Goal: Task Accomplishment & Management: Complete application form

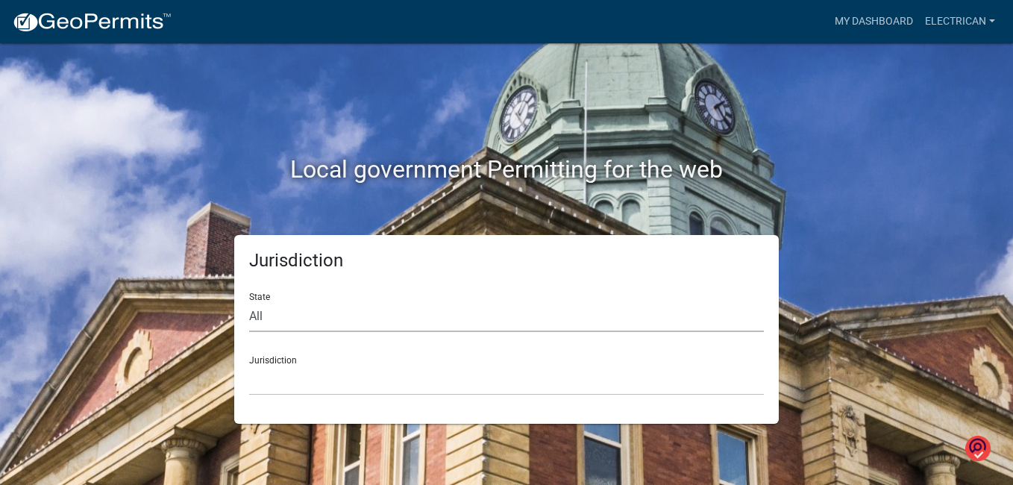
click at [280, 317] on select "All [US_STATE] [US_STATE] [US_STATE] [US_STATE] [US_STATE] [US_STATE] [US_STATE…" at bounding box center [506, 316] width 515 height 31
click at [281, 317] on select "All [US_STATE] [US_STATE] [US_STATE] [US_STATE] [US_STATE] [US_STATE] [US_STATE…" at bounding box center [506, 316] width 515 height 31
click at [295, 315] on select "All [US_STATE] [US_STATE] [US_STATE] [US_STATE] [US_STATE] [US_STATE] [US_STATE…" at bounding box center [506, 316] width 515 height 31
select select "[US_STATE]"
click at [249, 301] on select "All [US_STATE] [US_STATE] [US_STATE] [US_STATE] [US_STATE] [US_STATE] [US_STATE…" at bounding box center [506, 316] width 515 height 31
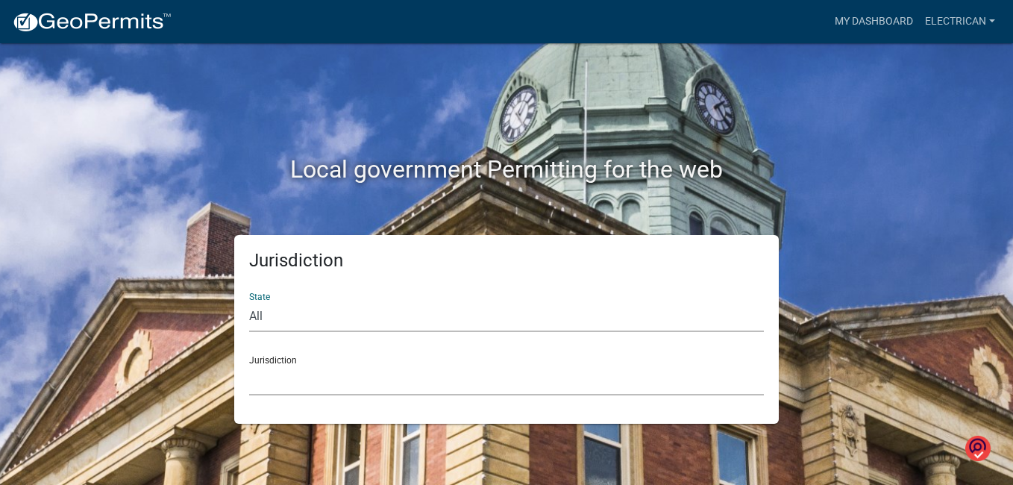
click at [316, 373] on select "City of [GEOGRAPHIC_DATA], [US_STATE] City of [GEOGRAPHIC_DATA], [US_STATE] Cit…" at bounding box center [506, 380] width 515 height 31
click at [325, 369] on select "City of [GEOGRAPHIC_DATA], [US_STATE] City of [GEOGRAPHIC_DATA], [US_STATE] Cit…" at bounding box center [506, 380] width 515 height 31
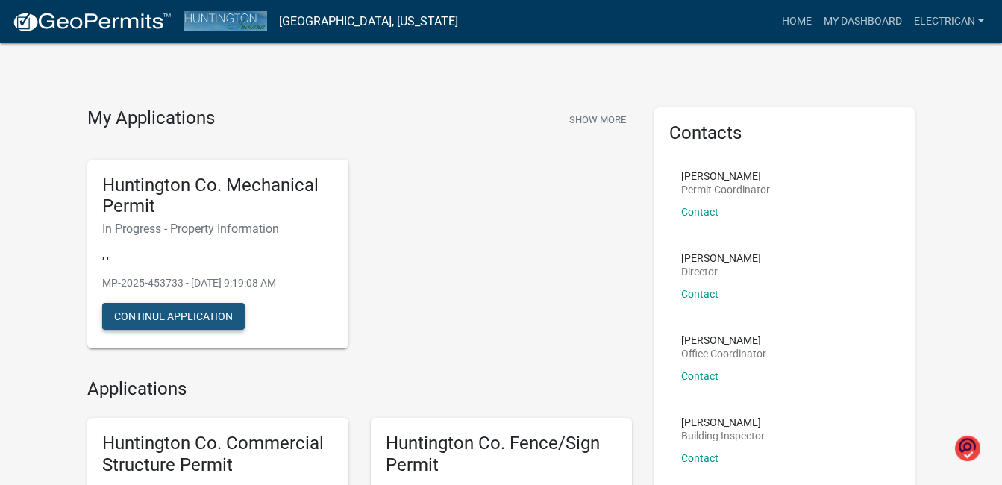
click at [175, 317] on button "Continue Application" at bounding box center [173, 316] width 143 height 27
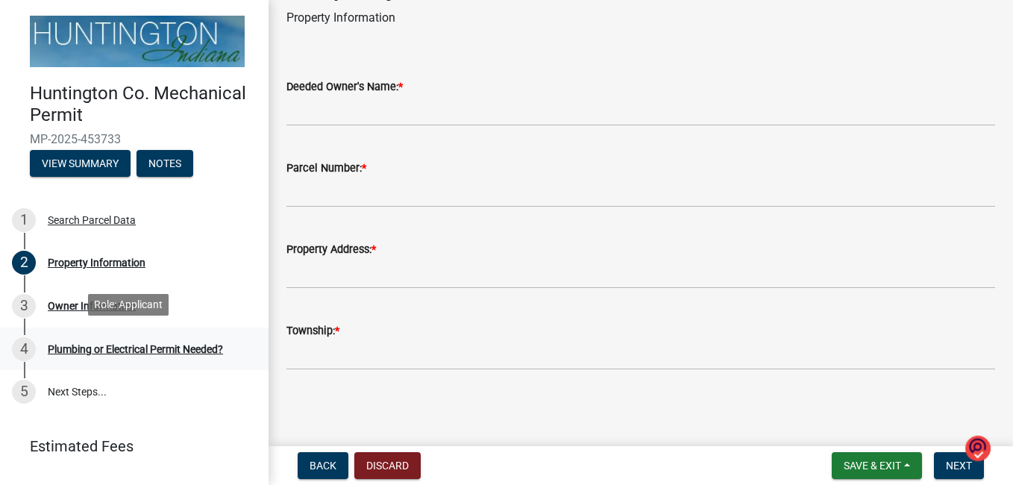
click at [121, 345] on div "Plumbing or Electrical Permit Needed?" at bounding box center [135, 349] width 175 height 10
click at [121, 344] on div "Plumbing or Electrical Permit Needed?" at bounding box center [135, 349] width 175 height 10
click at [164, 348] on div "Plumbing or Electrical Permit Needed?" at bounding box center [135, 349] width 175 height 10
drag, startPoint x: 164, startPoint y: 348, endPoint x: 148, endPoint y: 366, distance: 24.9
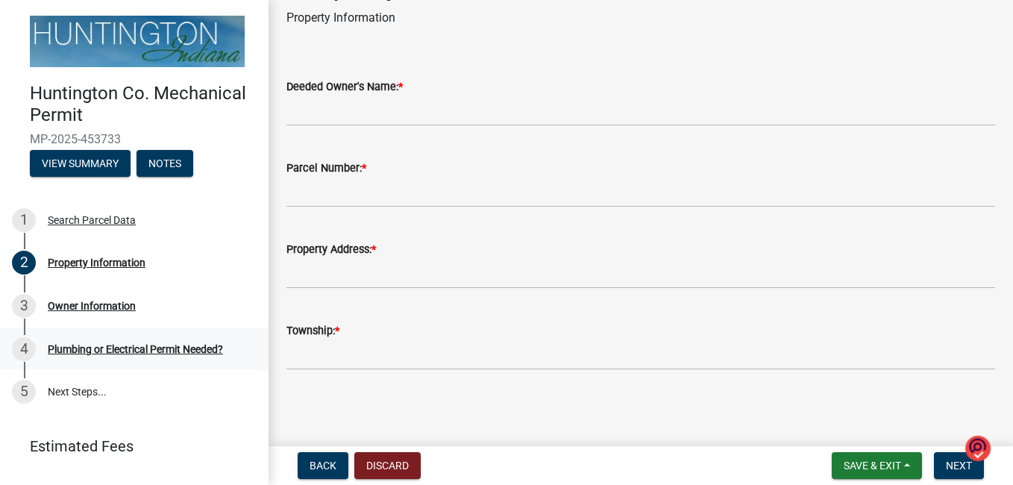
click at [148, 366] on link "4 Plumbing or Electrical Permit Needed?" at bounding box center [134, 349] width 269 height 43
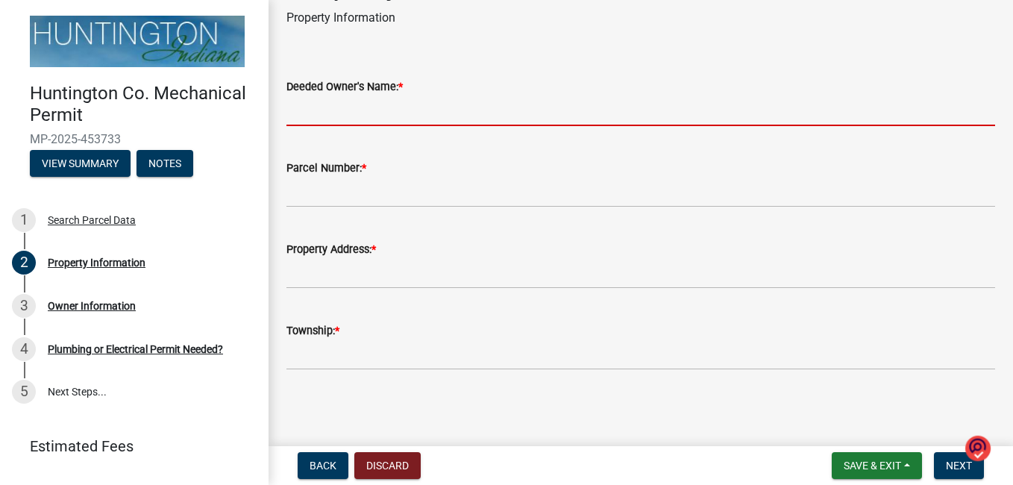
click at [361, 112] on input "Deeded Owner's Name: *" at bounding box center [641, 111] width 709 height 31
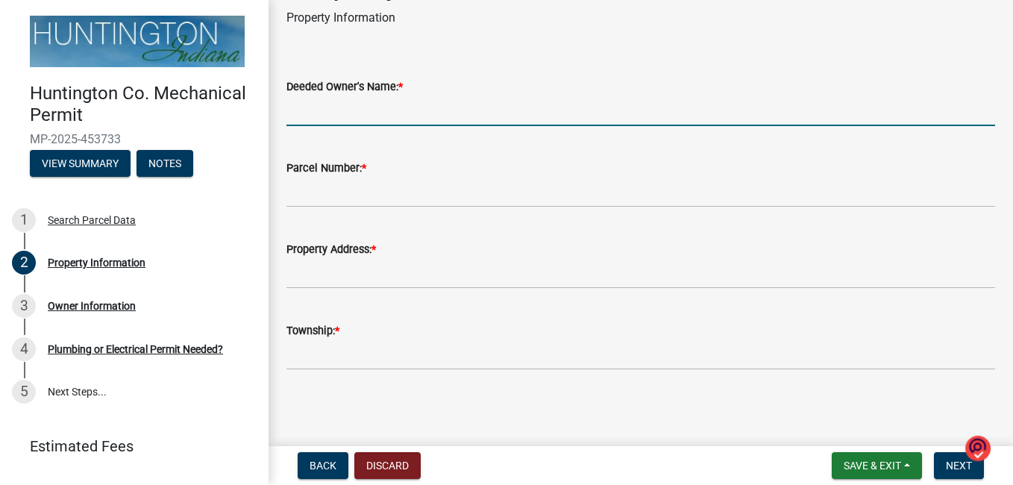
type input "a"
type input "[PERSON_NAME]"
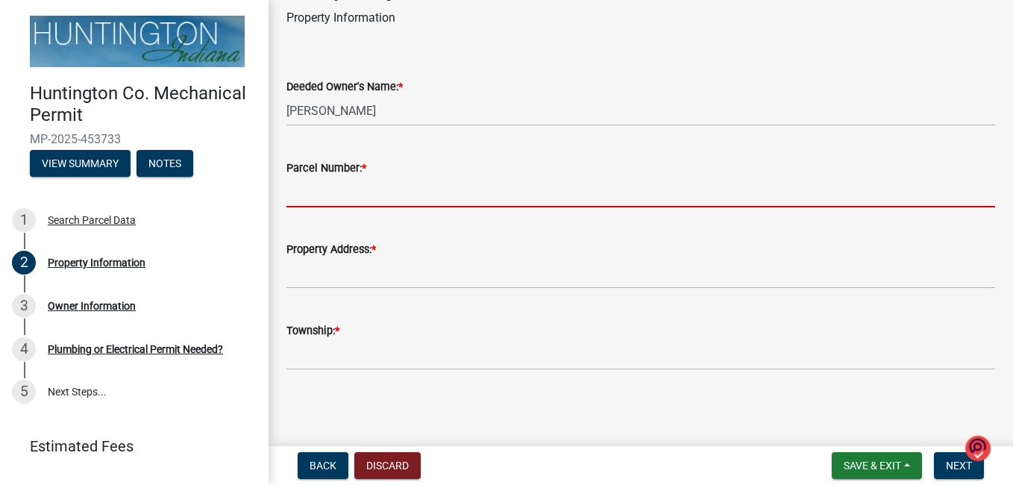
click at [339, 185] on input "Parcel Number: *" at bounding box center [641, 192] width 709 height 31
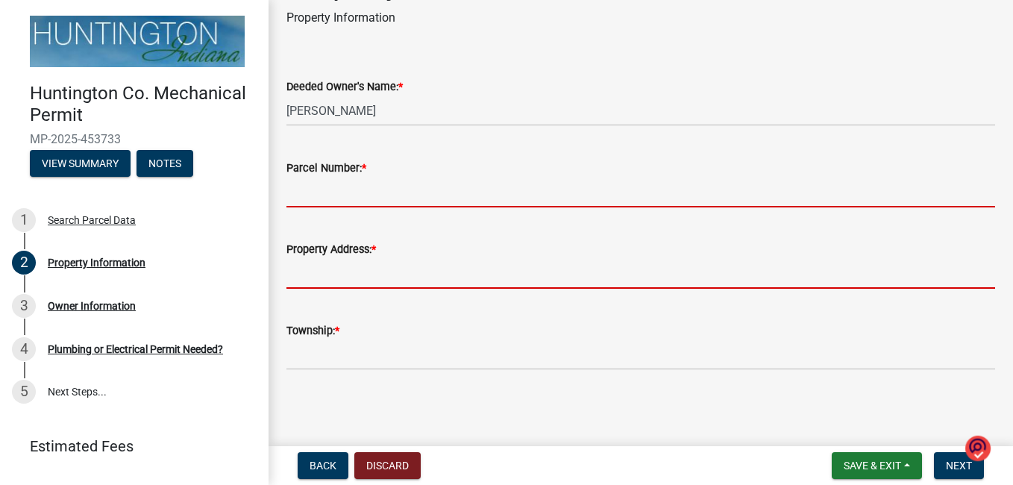
click at [406, 257] on div "Property Address: *" at bounding box center [641, 253] width 709 height 69
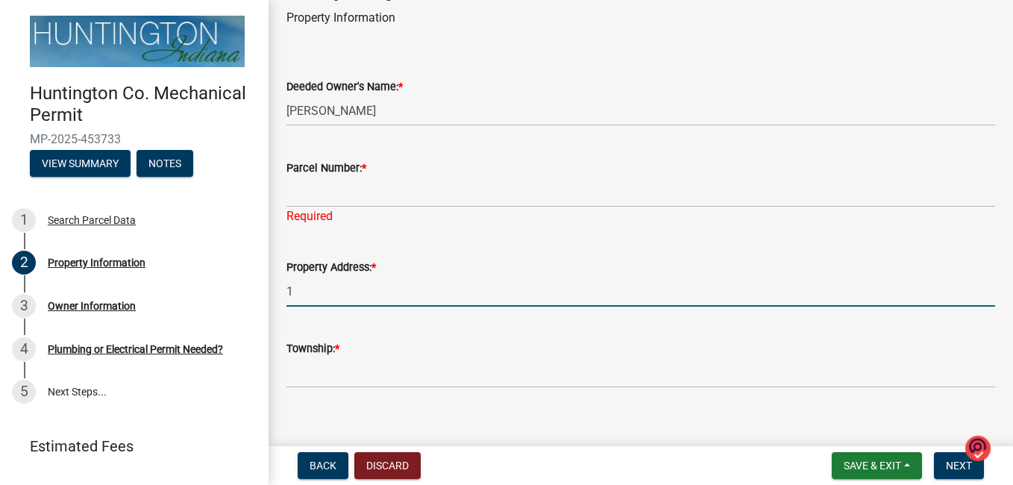
type input "1"
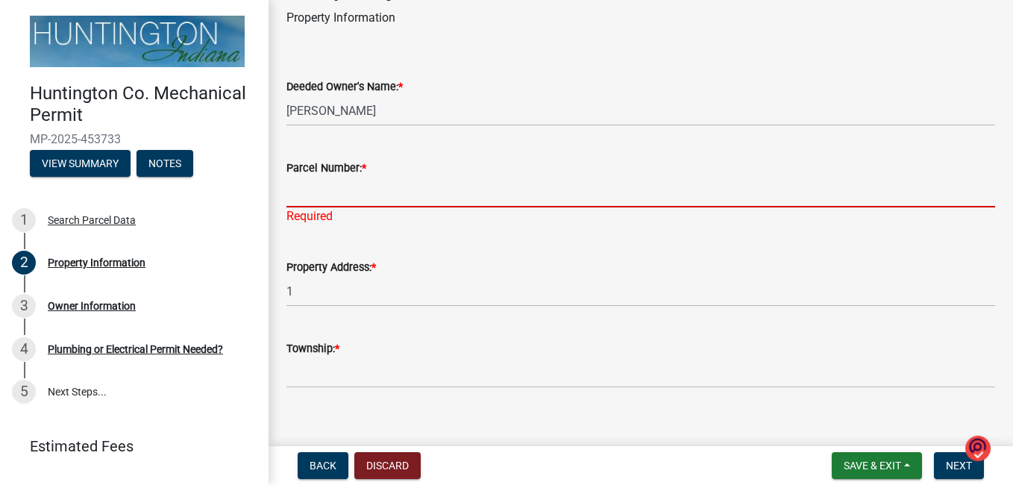
click at [303, 181] on input "Parcel Number: *" at bounding box center [641, 192] width 709 height 31
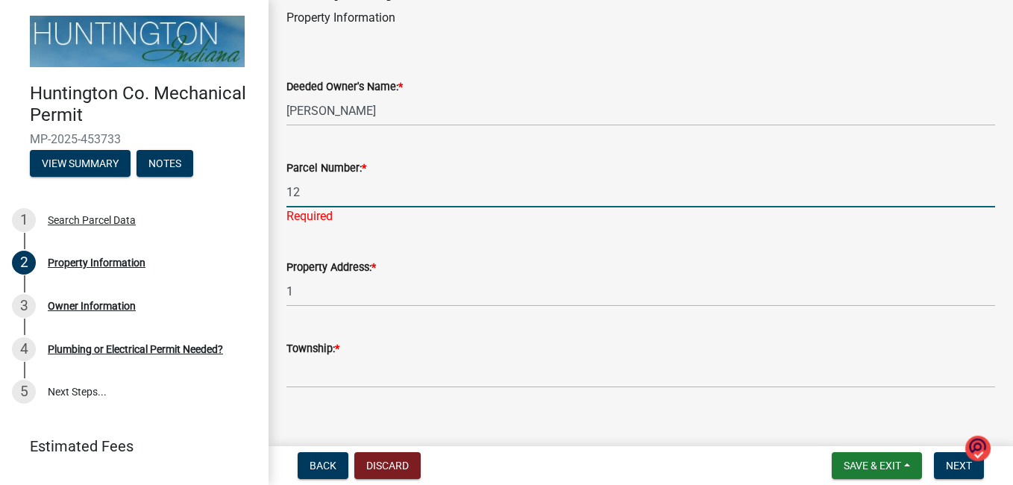
type input "12"
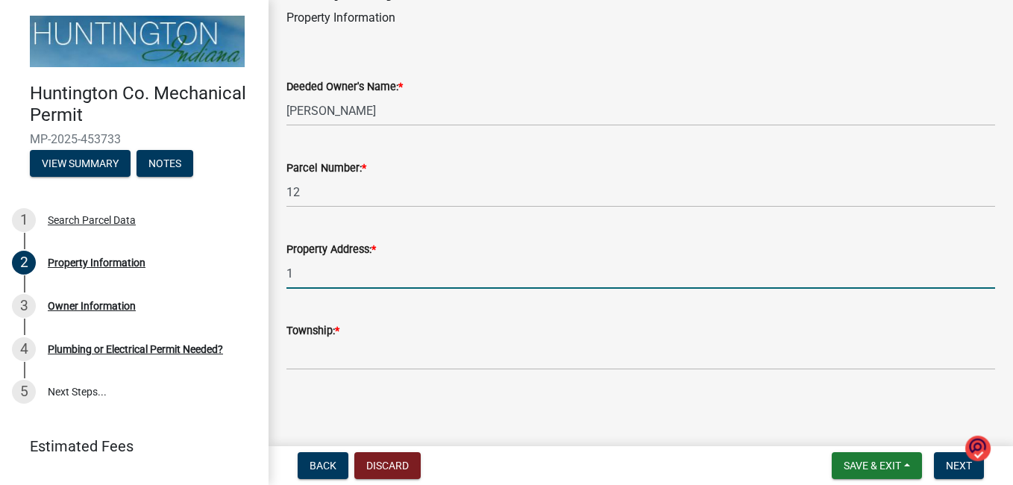
click at [312, 293] on wm-data-entity-input "Property Address: * 1" at bounding box center [641, 259] width 709 height 81
type input "2317w 450s huntington,[GEOGRAPHIC_DATA]."
click at [363, 325] on div "Township: *" at bounding box center [641, 331] width 709 height 18
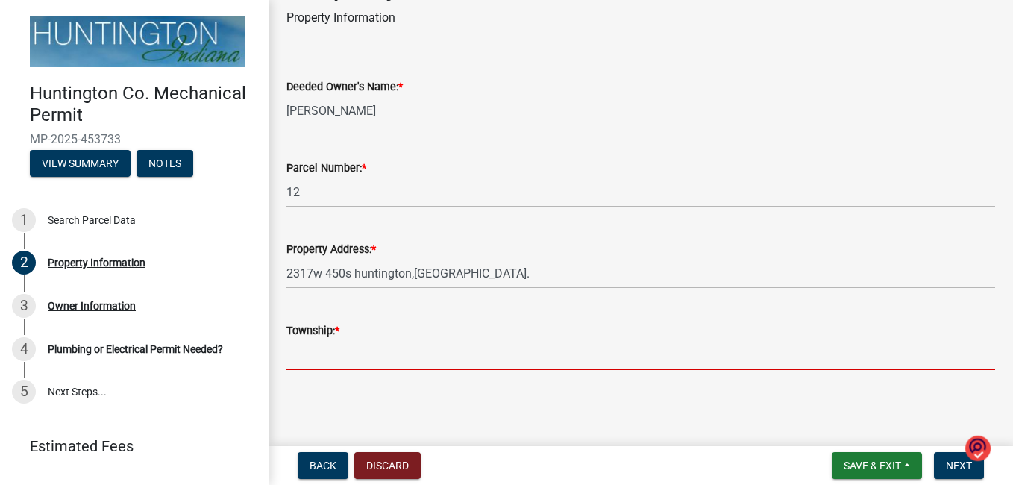
click at [360, 343] on input "Township: *" at bounding box center [641, 355] width 709 height 31
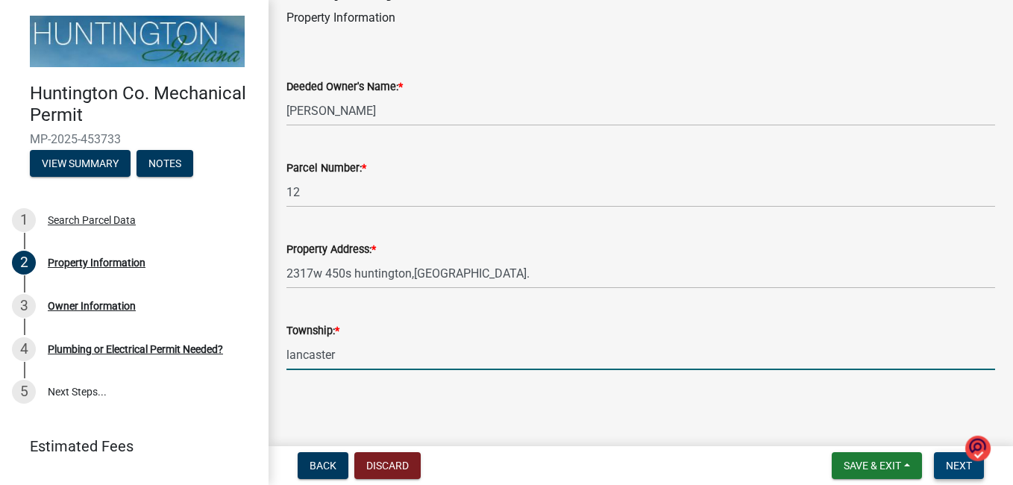
type input "lancaster"
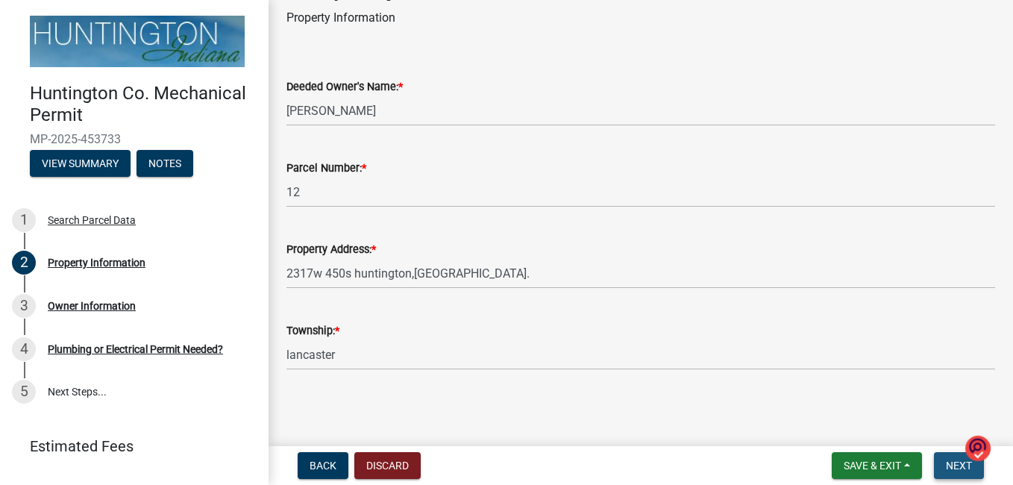
click at [957, 469] on span "Next" at bounding box center [959, 466] width 26 height 12
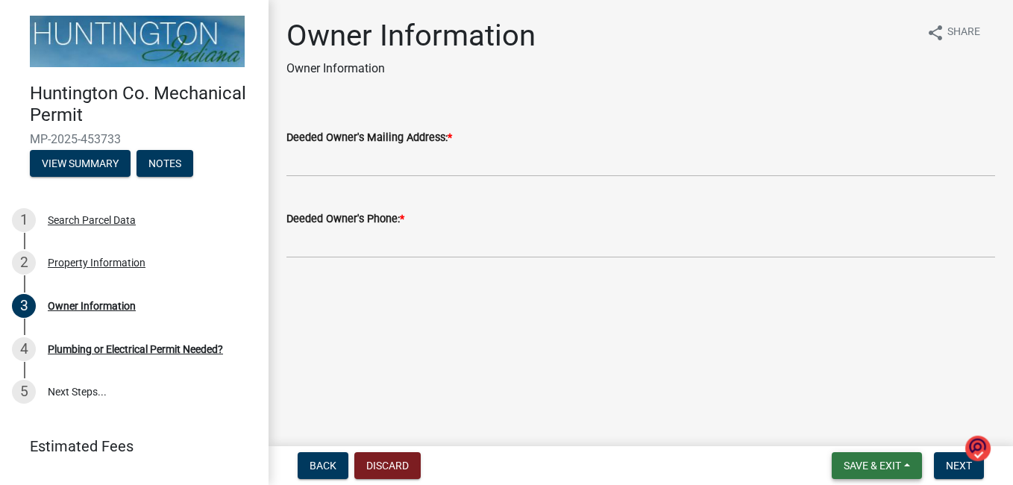
click at [869, 468] on span "Save & Exit" at bounding box center [872, 466] width 57 height 12
click at [962, 464] on span "Next" at bounding box center [959, 466] width 26 height 12
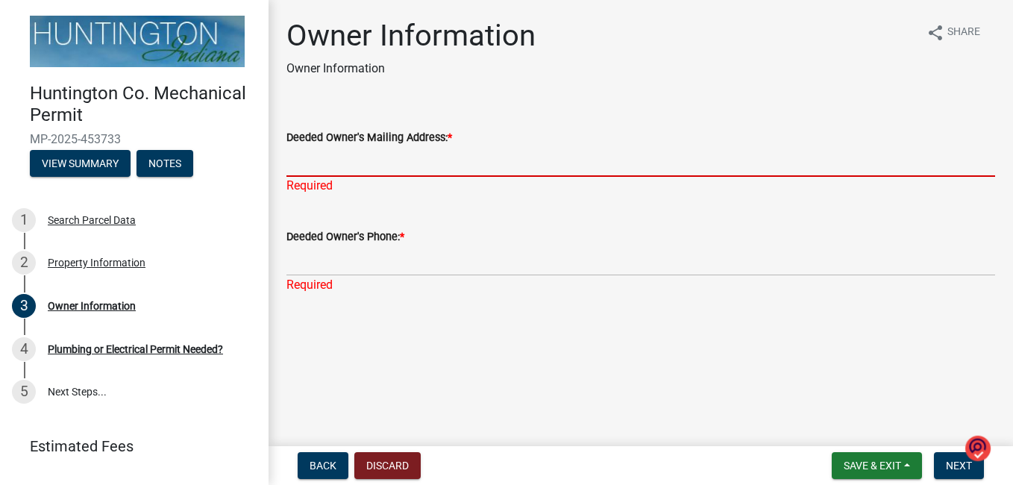
click at [348, 154] on input "Deeded Owner's Mailing Address: *" at bounding box center [641, 161] width 709 height 31
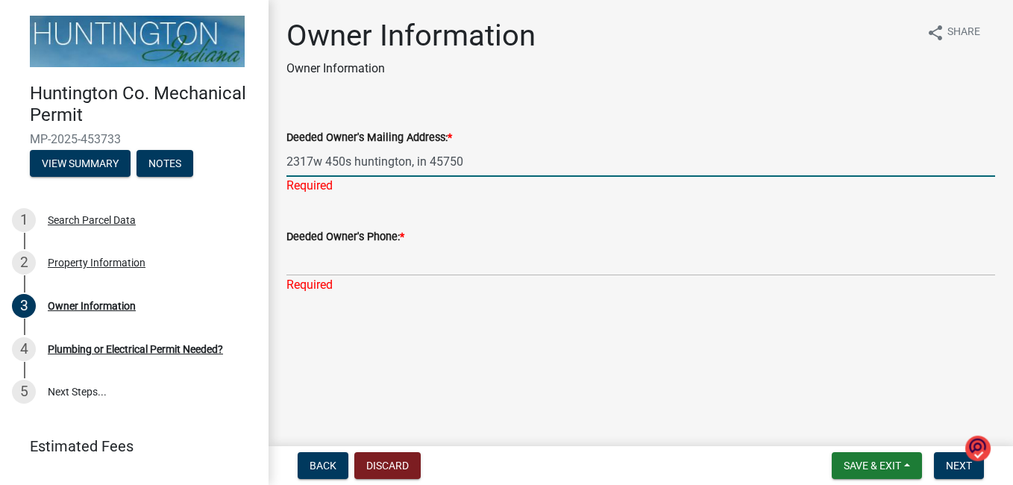
type input "2317w 450s huntington, in 45750"
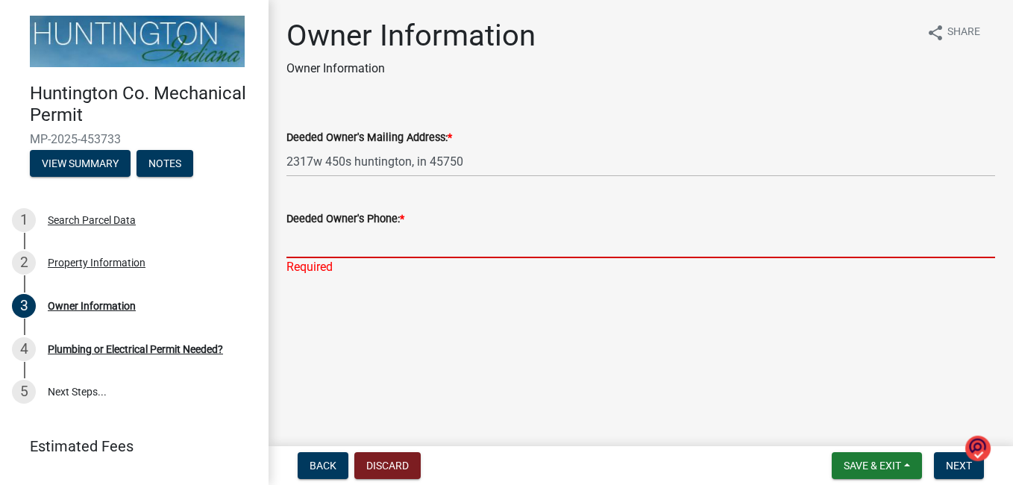
click at [340, 262] on div "Deeded Owner's Phone: * Required" at bounding box center [641, 232] width 709 height 87
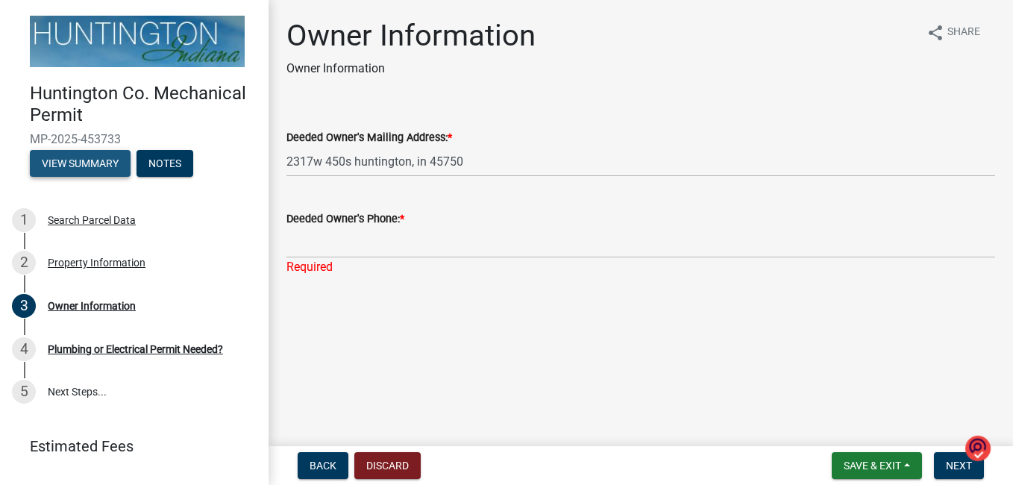
click at [90, 157] on button "View Summary" at bounding box center [80, 163] width 101 height 27
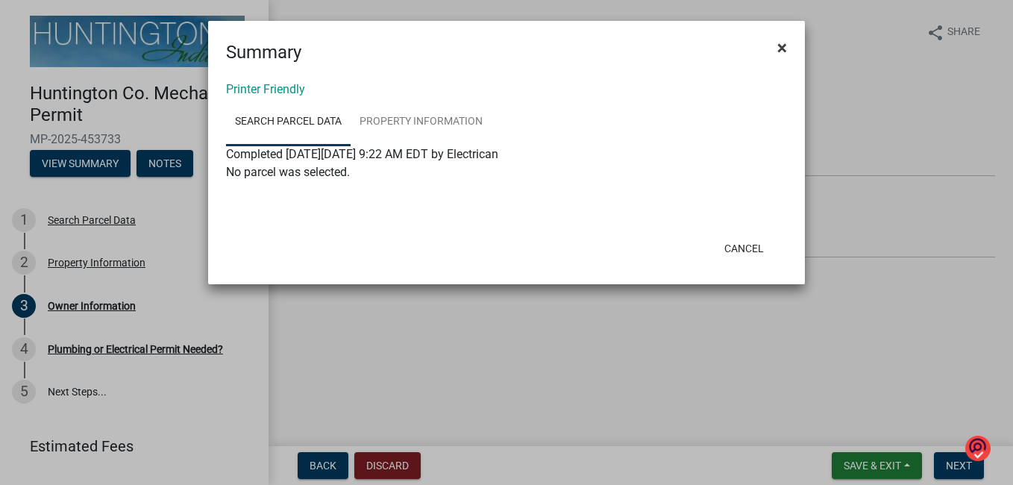
click at [784, 51] on span "×" at bounding box center [783, 47] width 10 height 21
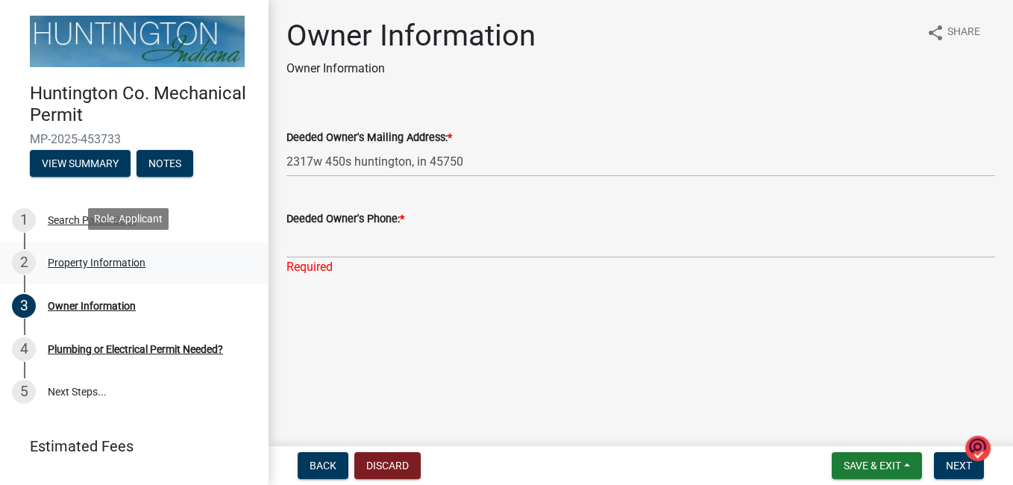
click at [96, 258] on div "Property Information" at bounding box center [97, 262] width 98 height 10
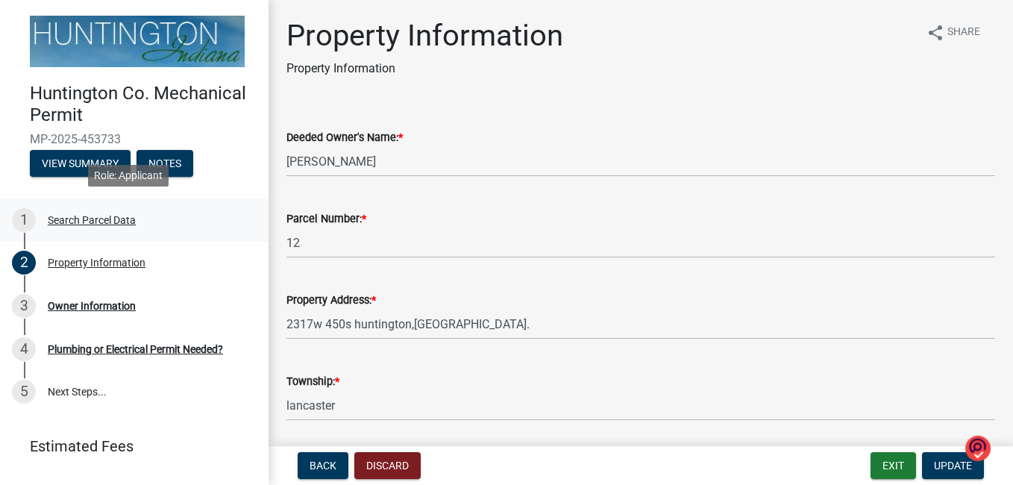
click at [69, 215] on div "Search Parcel Data" at bounding box center [92, 220] width 88 height 10
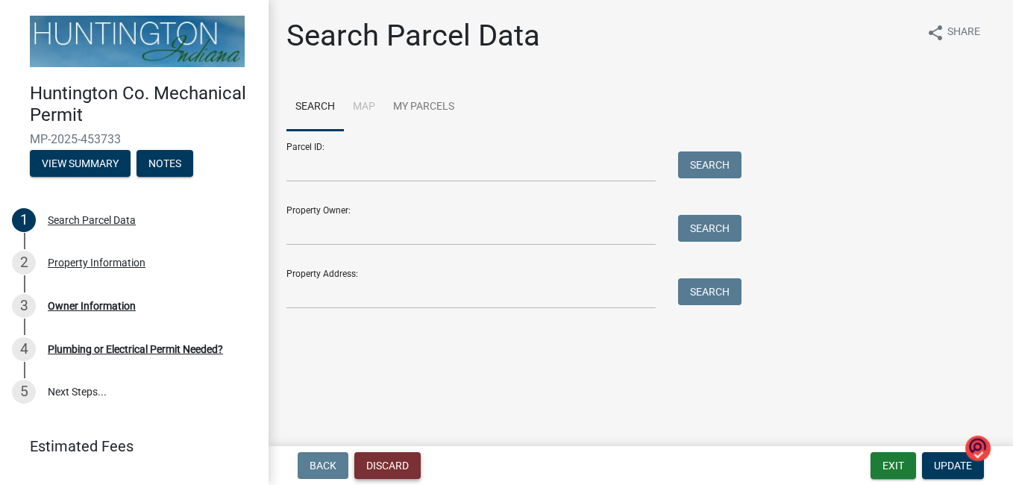
click at [376, 468] on button "Discard" at bounding box center [387, 465] width 66 height 27
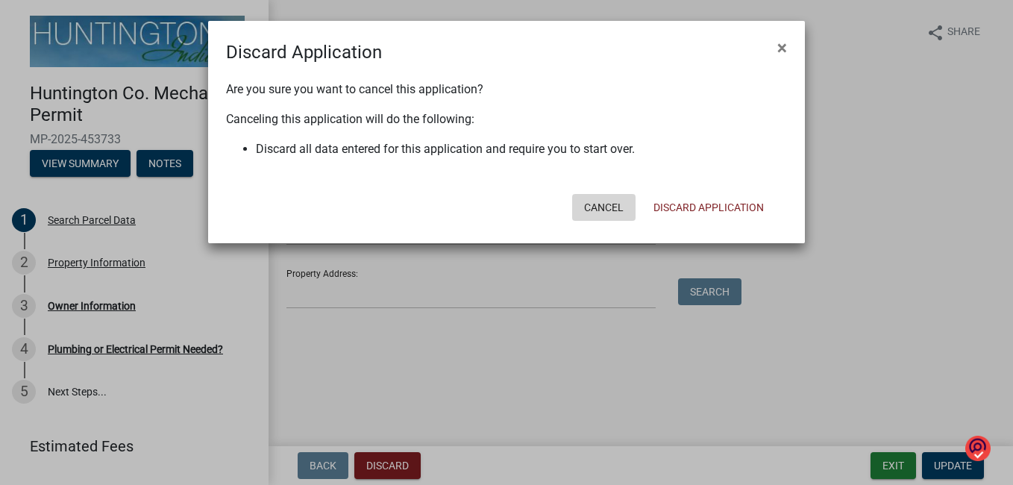
click at [602, 208] on button "Cancel" at bounding box center [603, 207] width 63 height 27
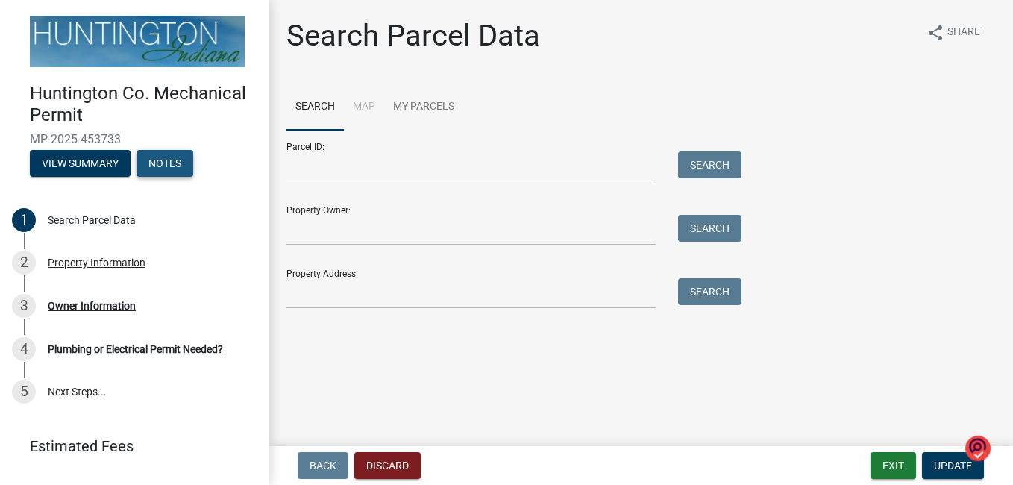
click at [166, 158] on button "Notes" at bounding box center [165, 163] width 57 height 27
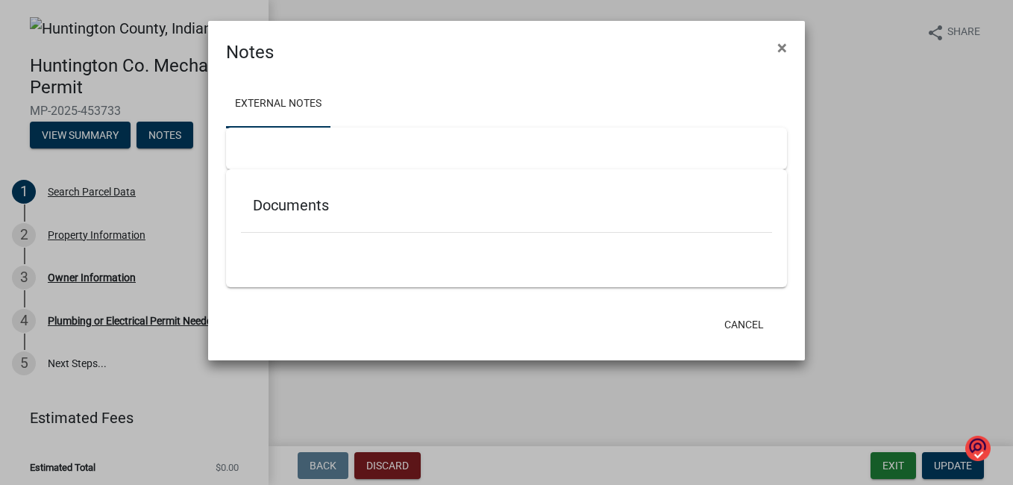
click at [79, 137] on ngb-modal-window "Notes × External Notes Documents Cancel" at bounding box center [506, 242] width 1013 height 485
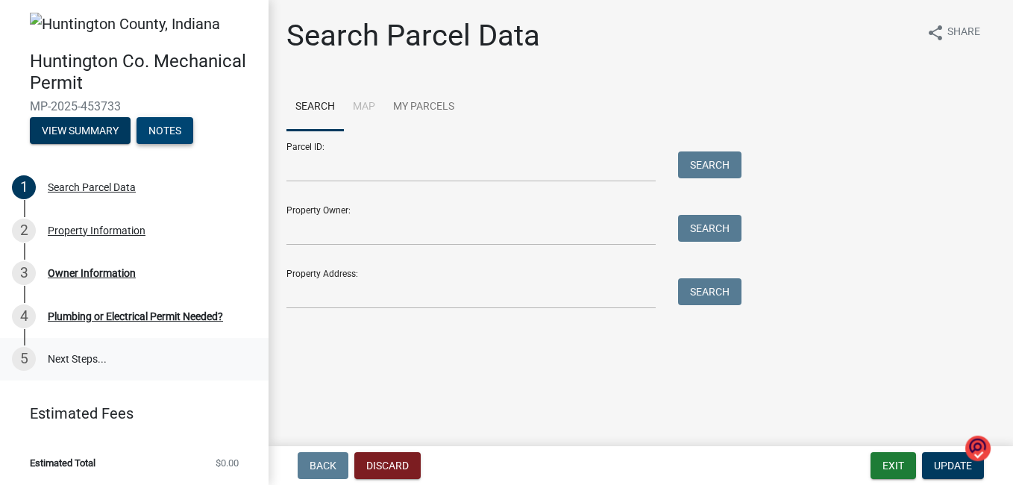
scroll to position [5, 0]
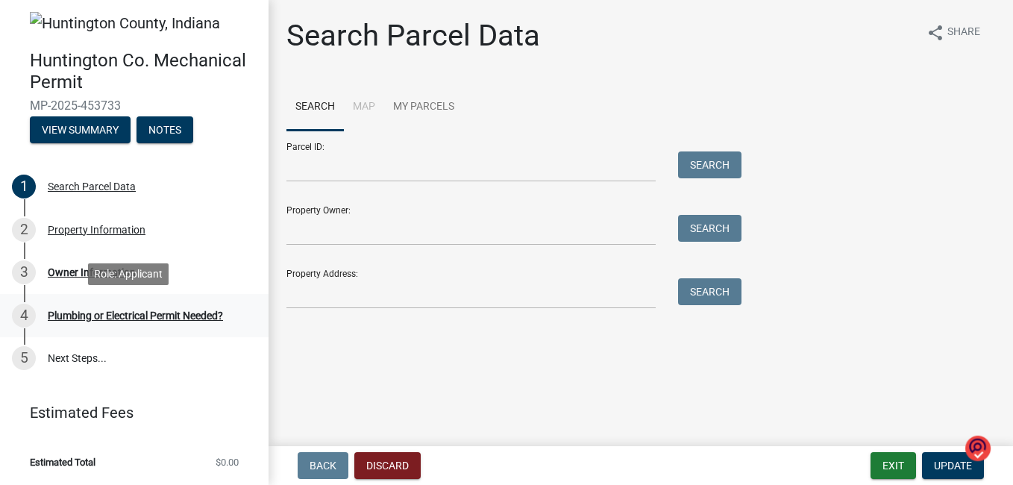
click at [127, 313] on div "Plumbing or Electrical Permit Needed?" at bounding box center [135, 315] width 175 height 10
drag, startPoint x: 127, startPoint y: 313, endPoint x: 96, endPoint y: 315, distance: 30.7
click at [96, 315] on div "Plumbing or Electrical Permit Needed?" at bounding box center [135, 315] width 175 height 10
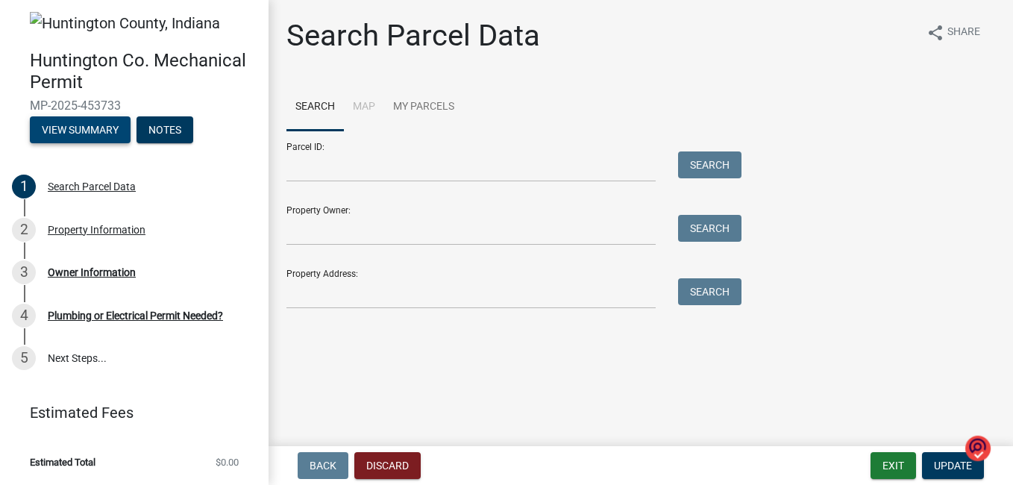
click at [87, 127] on button "View Summary" at bounding box center [80, 129] width 101 height 27
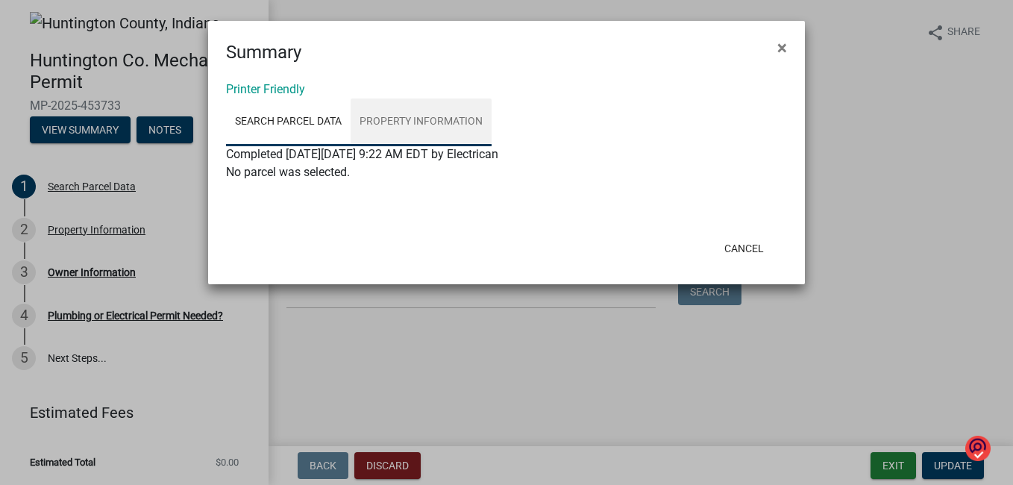
click at [413, 118] on link "Property Information" at bounding box center [421, 123] width 141 height 48
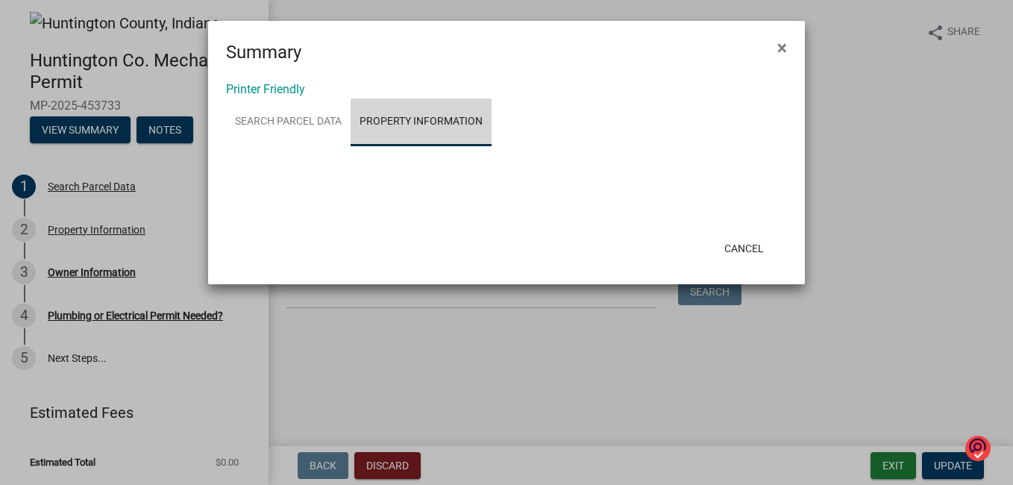
click at [413, 118] on link "Property Information" at bounding box center [421, 123] width 141 height 48
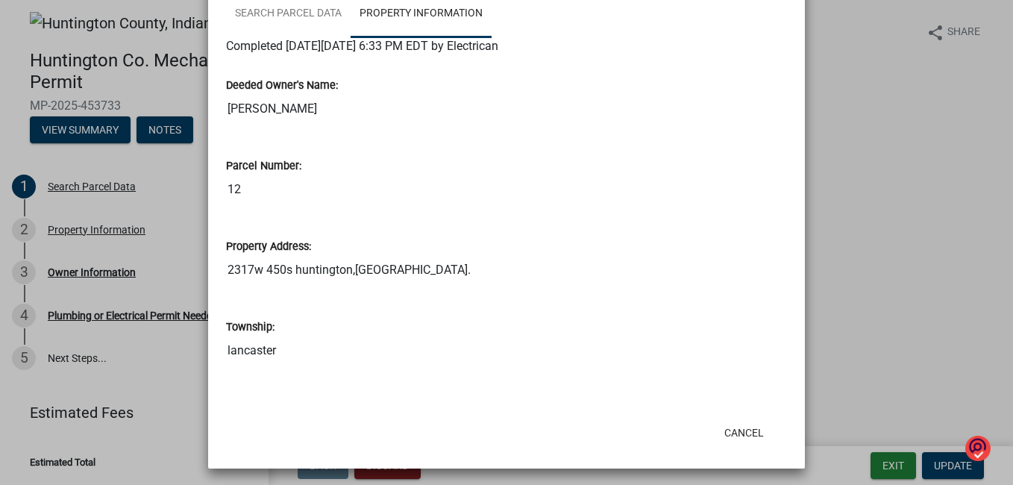
scroll to position [113, 0]
